Goal: Find specific page/section: Find specific page/section

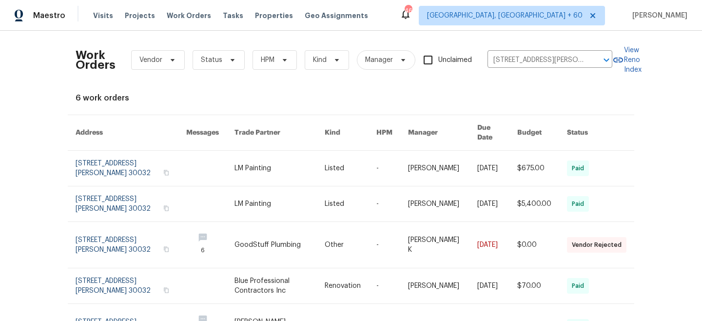
click at [302, 153] on link at bounding box center [280, 168] width 90 height 35
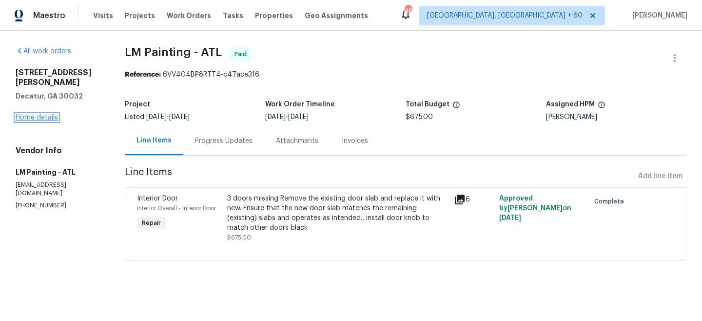
click at [48, 114] on link "Home details" at bounding box center [37, 117] width 42 height 7
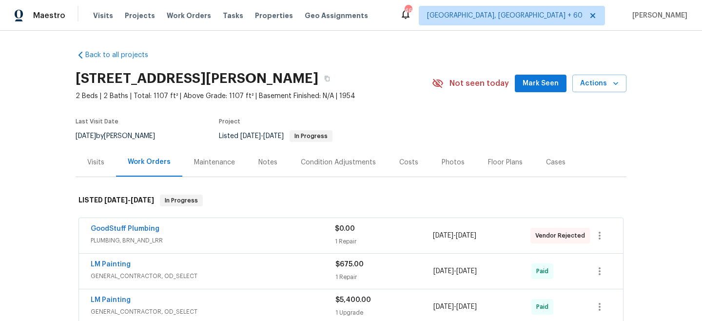
click at [201, 163] on div "Maintenance" at bounding box center [214, 162] width 41 height 10
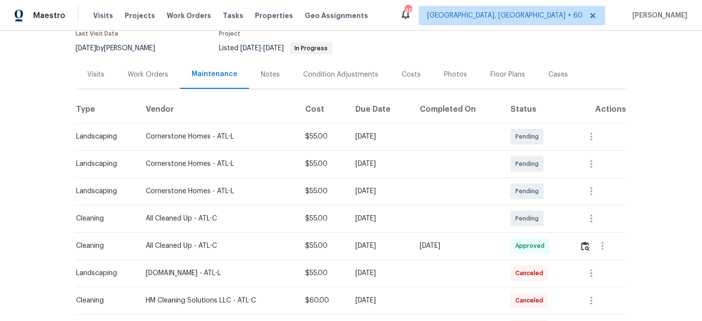
scroll to position [88, 0]
click at [176, 14] on span "Work Orders" at bounding box center [189, 16] width 44 height 10
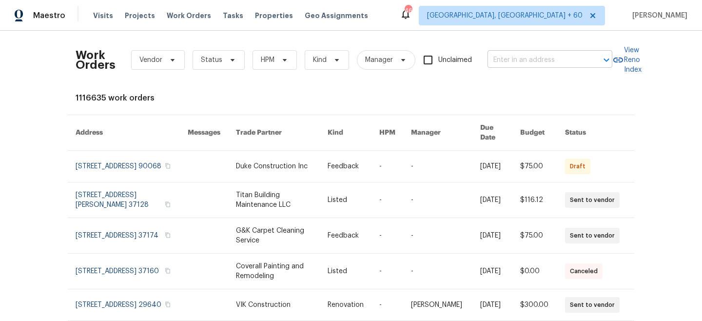
click at [519, 63] on input "text" at bounding box center [537, 60] width 98 height 15
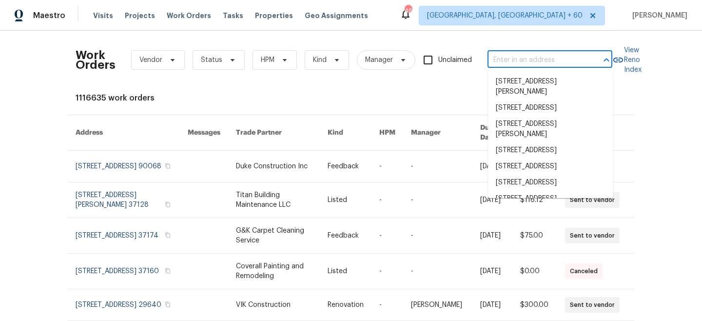
paste input "[STREET_ADDRESS]"
type input "[STREET_ADDRESS]"
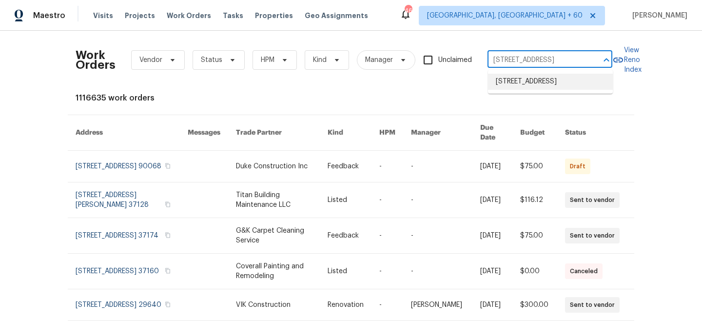
click at [530, 90] on li "[STREET_ADDRESS]" at bounding box center [550, 82] width 125 height 16
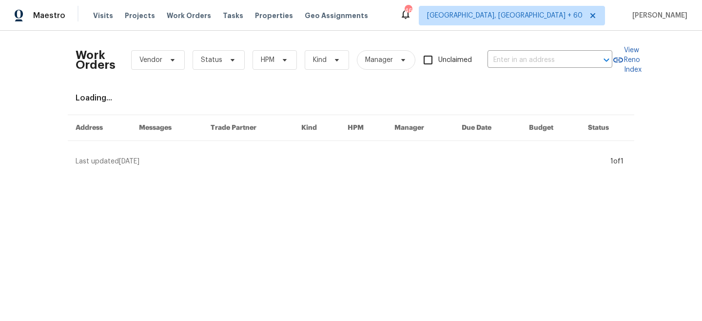
type input "[STREET_ADDRESS]"
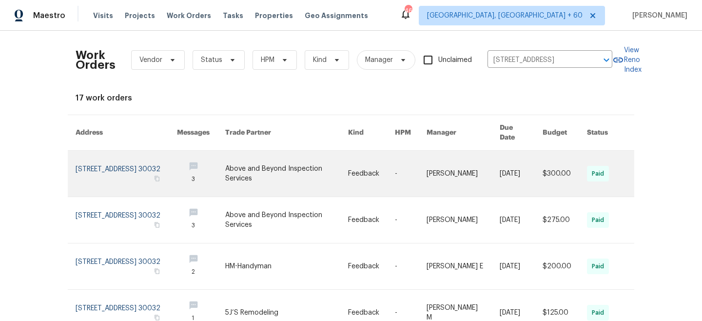
click at [323, 172] on link at bounding box center [286, 174] width 123 height 46
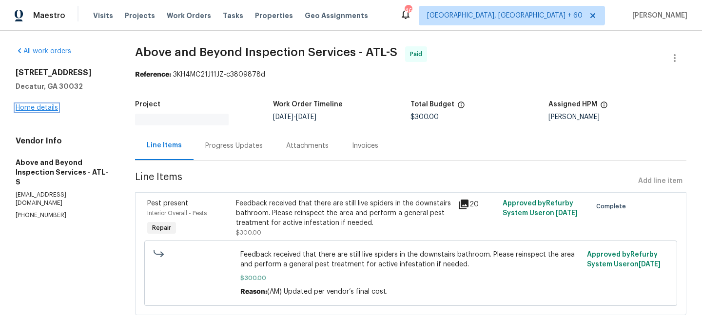
click at [46, 105] on link "Home details" at bounding box center [37, 107] width 42 height 7
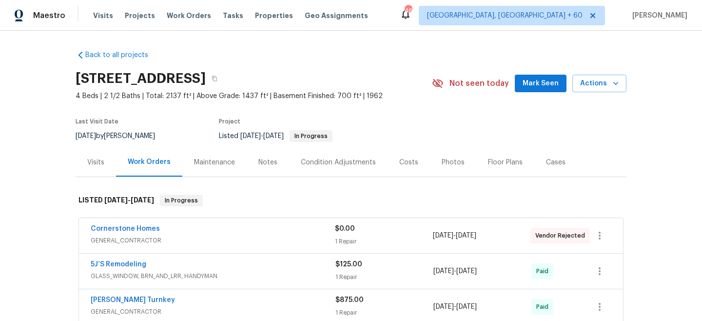
click at [220, 159] on div "Maintenance" at bounding box center [214, 162] width 41 height 10
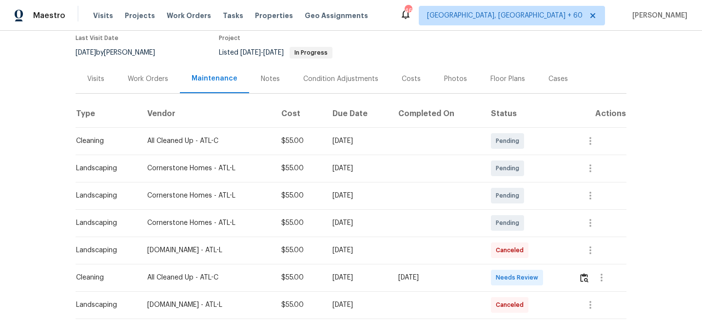
scroll to position [87, 0]
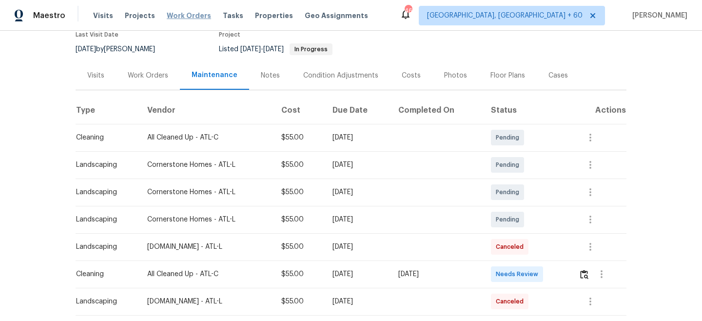
click at [167, 18] on span "Work Orders" at bounding box center [189, 16] width 44 height 10
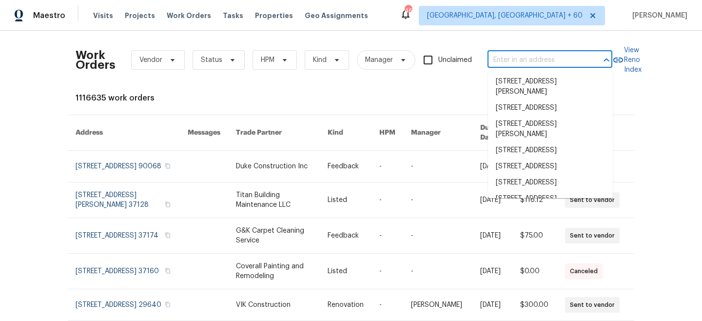
click at [509, 56] on input "text" at bounding box center [537, 60] width 98 height 15
paste input "[STREET_ADDRESS]"
type input "[STREET_ADDRESS]"
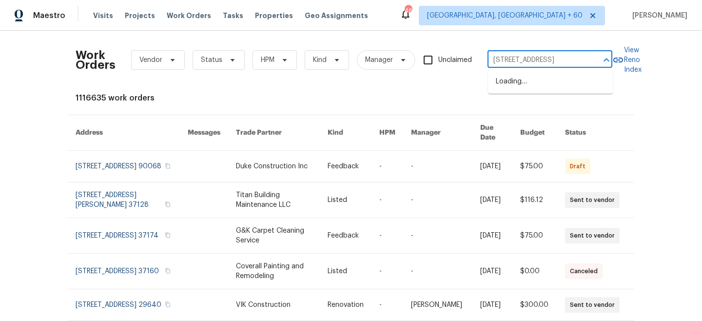
scroll to position [0, 56]
click at [527, 82] on li "[STREET_ADDRESS]" at bounding box center [550, 82] width 125 height 16
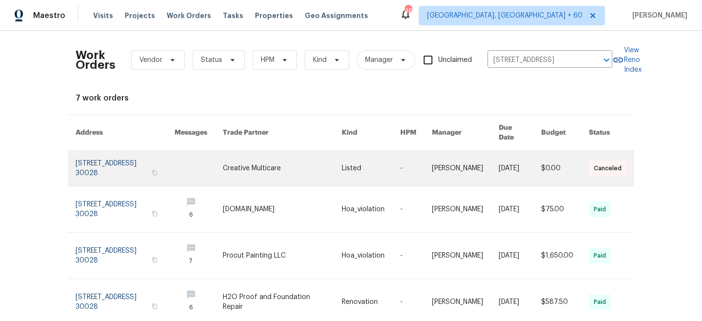
click at [383, 156] on link at bounding box center [371, 168] width 59 height 35
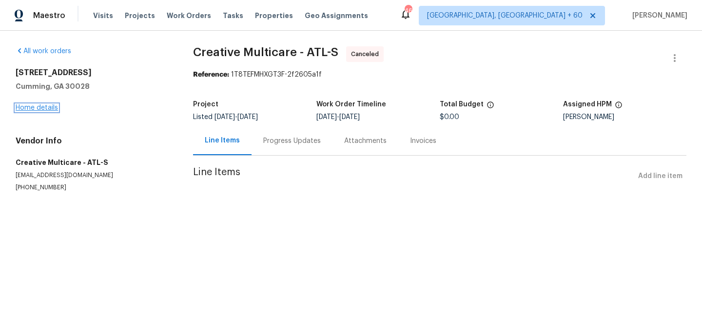
click at [44, 106] on link "Home details" at bounding box center [37, 107] width 42 height 7
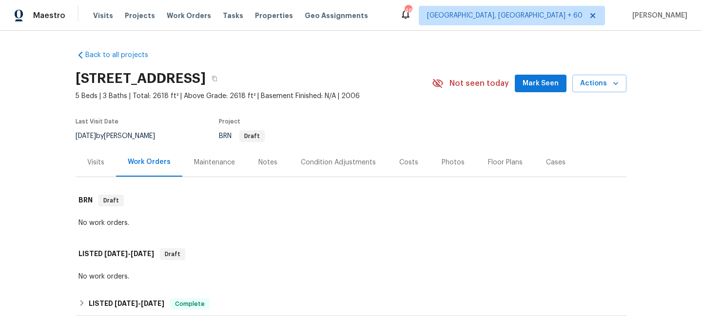
click at [230, 160] on div "Maintenance" at bounding box center [214, 162] width 41 height 10
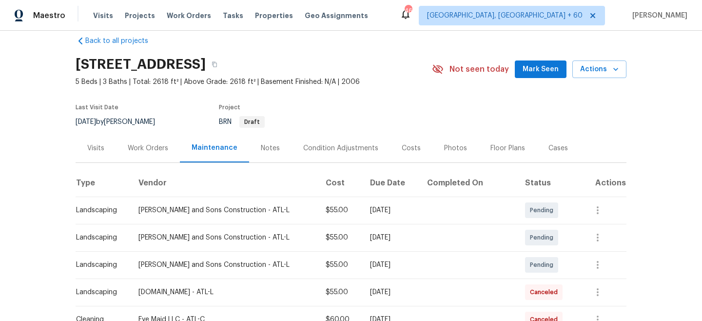
scroll to position [15, 0]
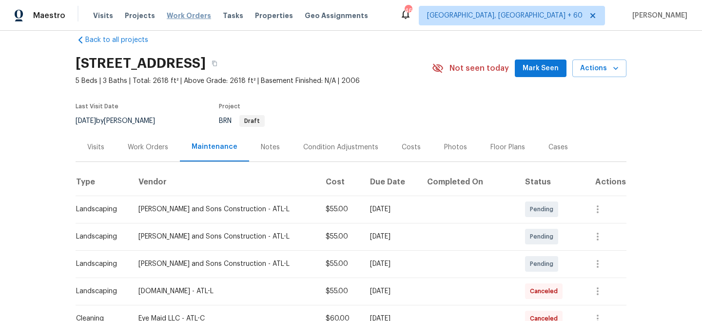
click at [174, 16] on span "Work Orders" at bounding box center [189, 16] width 44 height 10
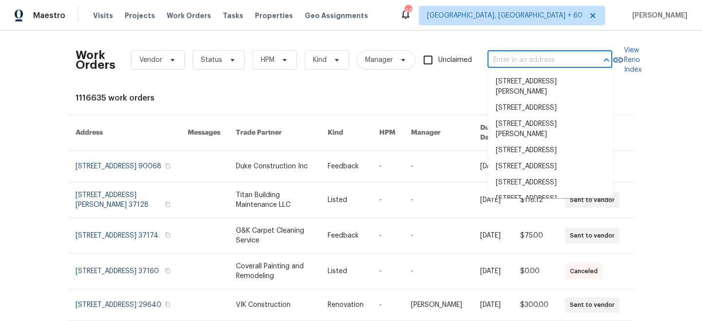
click at [560, 61] on input "text" at bounding box center [537, 60] width 98 height 15
paste input "[STREET_ADDRESS][PERSON_NAME]"
type input "[STREET_ADDRESS][PERSON_NAME]"
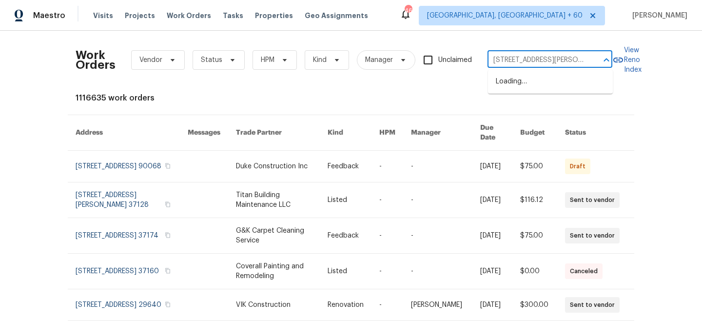
scroll to position [0, 36]
click at [541, 84] on li "[STREET_ADDRESS][PERSON_NAME]" at bounding box center [550, 87] width 125 height 26
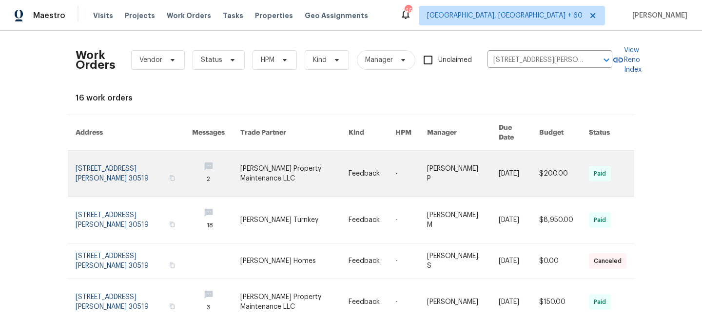
click at [306, 167] on link at bounding box center [294, 174] width 109 height 46
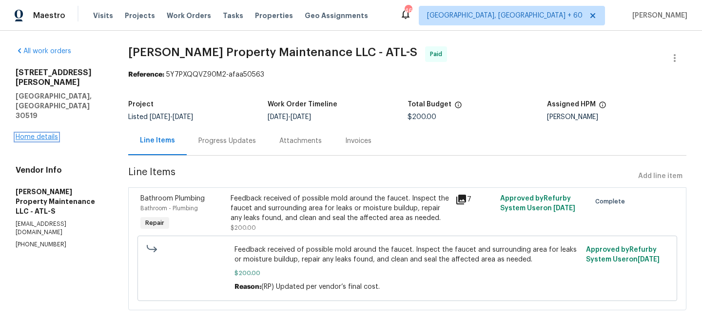
click at [23, 134] on link "Home details" at bounding box center [37, 137] width 42 height 7
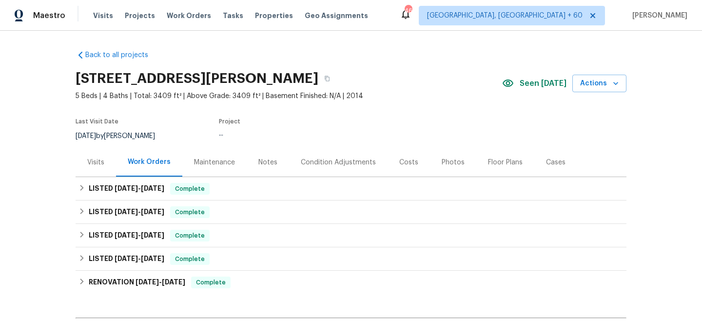
scroll to position [33, 0]
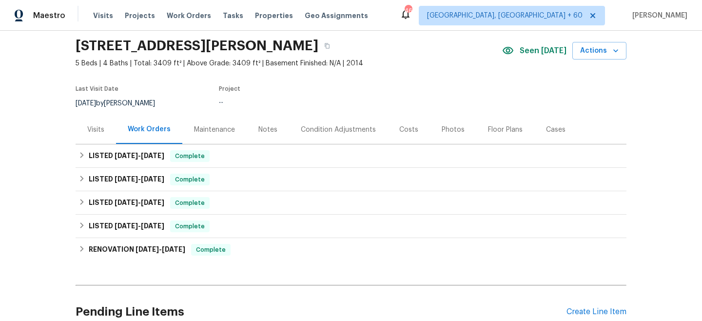
click at [191, 136] on div "Maintenance" at bounding box center [214, 129] width 64 height 29
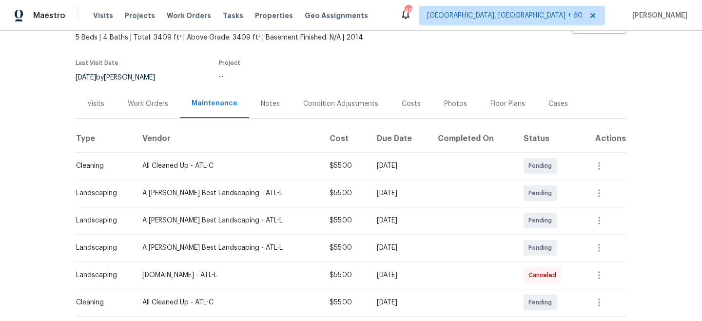
scroll to position [66, 0]
